Goal: Information Seeking & Learning: Learn about a topic

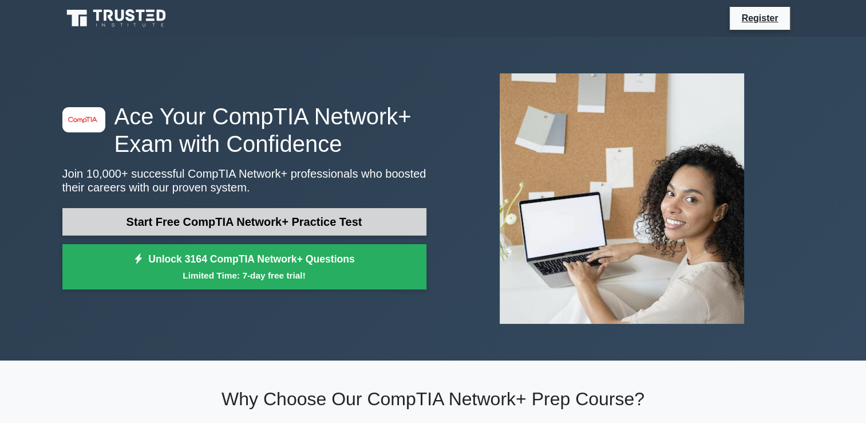
click at [356, 216] on link "Start Free CompTIA Network+ Practice Test" at bounding box center [244, 221] width 364 height 27
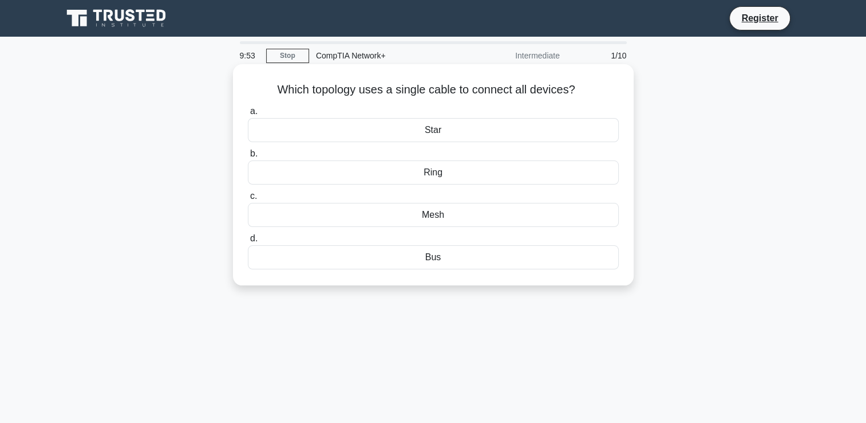
click at [396, 264] on div "Bus" at bounding box center [433, 257] width 371 height 24
click at [248, 242] on input "d. Bus" at bounding box center [248, 238] width 0 height 7
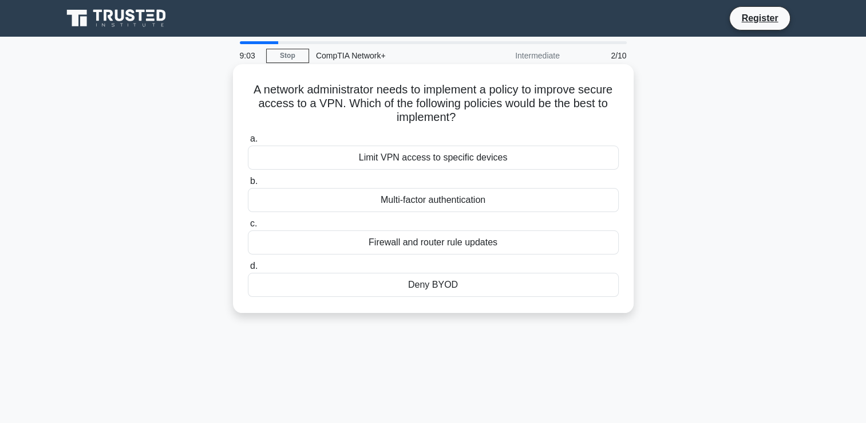
click at [366, 244] on div "Firewall and router rule updates" at bounding box center [433, 242] width 371 height 24
click at [248, 227] on input "c. Firewall and router rule updates" at bounding box center [248, 223] width 0 height 7
